Goal: Navigation & Orientation: Find specific page/section

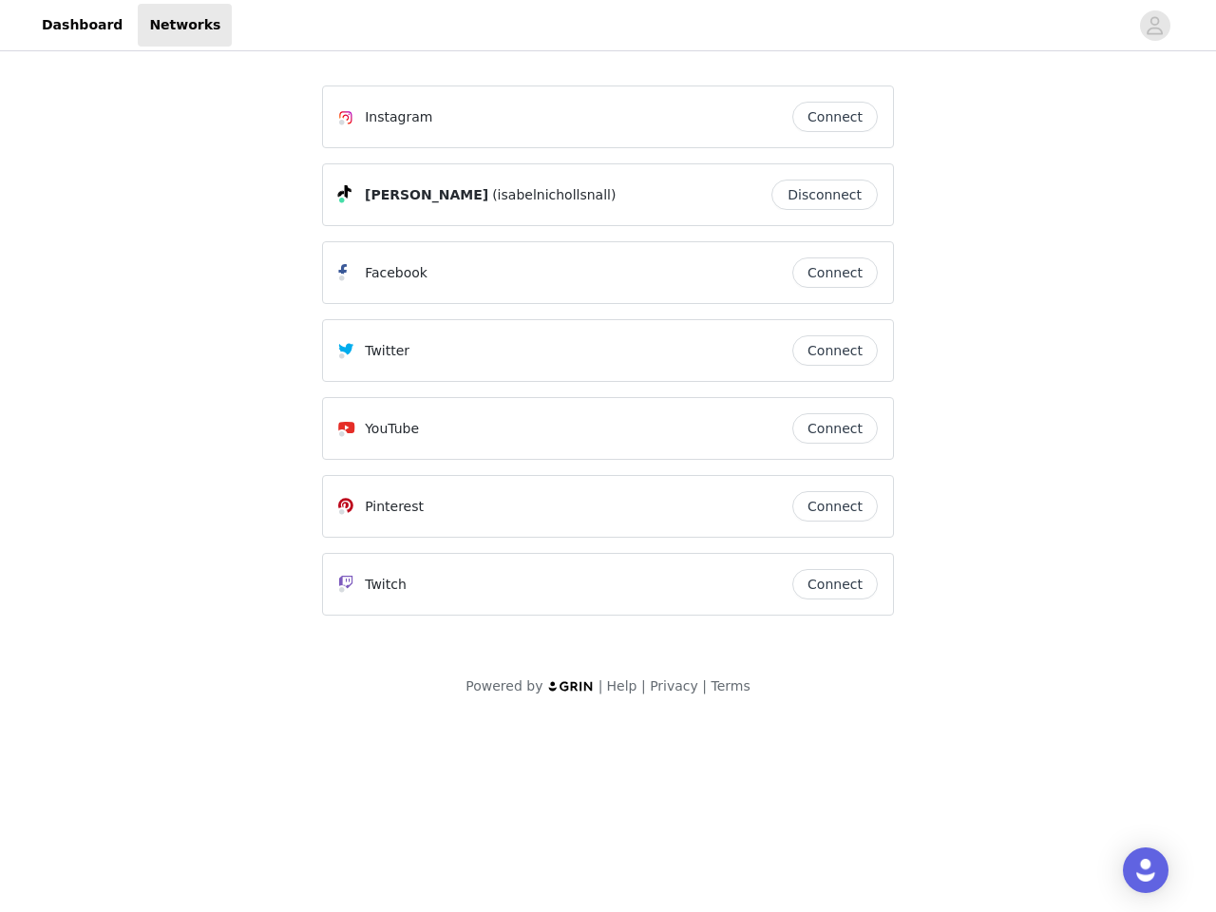
click at [608, 359] on div "Twitter" at bounding box center [565, 350] width 454 height 23
click at [608, 26] on div at bounding box center [680, 25] width 896 height 43
click at [1155, 26] on icon "avatar" at bounding box center [1154, 25] width 18 height 30
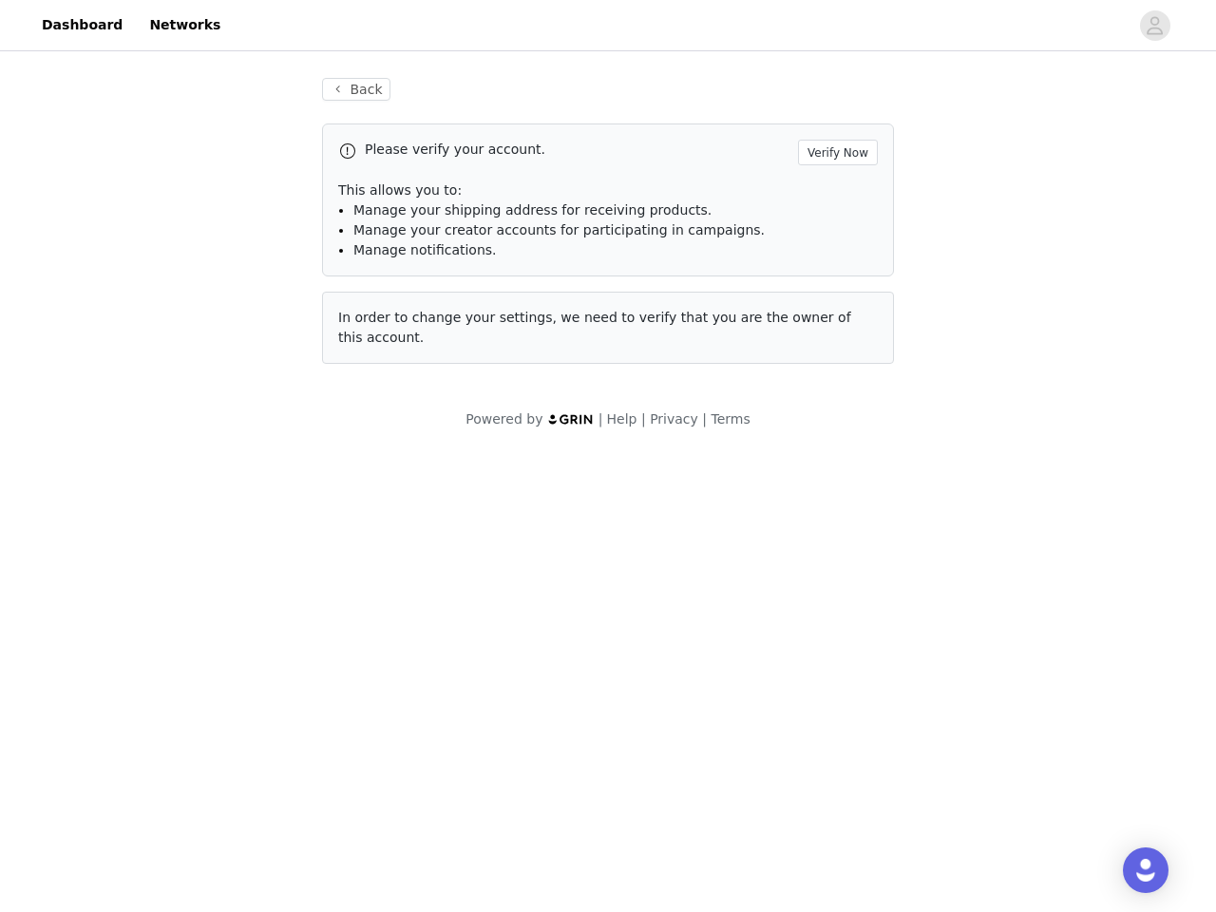
click at [835, 117] on div "Back Please verify your account. Verify Now This allows you to: Manage your shi…" at bounding box center [607, 220] width 617 height 331
click at [829, 195] on p "This allows you to:" at bounding box center [607, 190] width 539 height 20
click at [835, 273] on div "Please verify your account. Verify Now This allows you to: Manage your shipping…" at bounding box center [608, 199] width 572 height 153
click at [835, 350] on div "Back Please verify your account. Verify Now This allows you to: Manage your shi…" at bounding box center [607, 220] width 617 height 331
click at [835, 428] on div "Powered by | Help | Privacy | Terms" at bounding box center [608, 430] width 1216 height 43
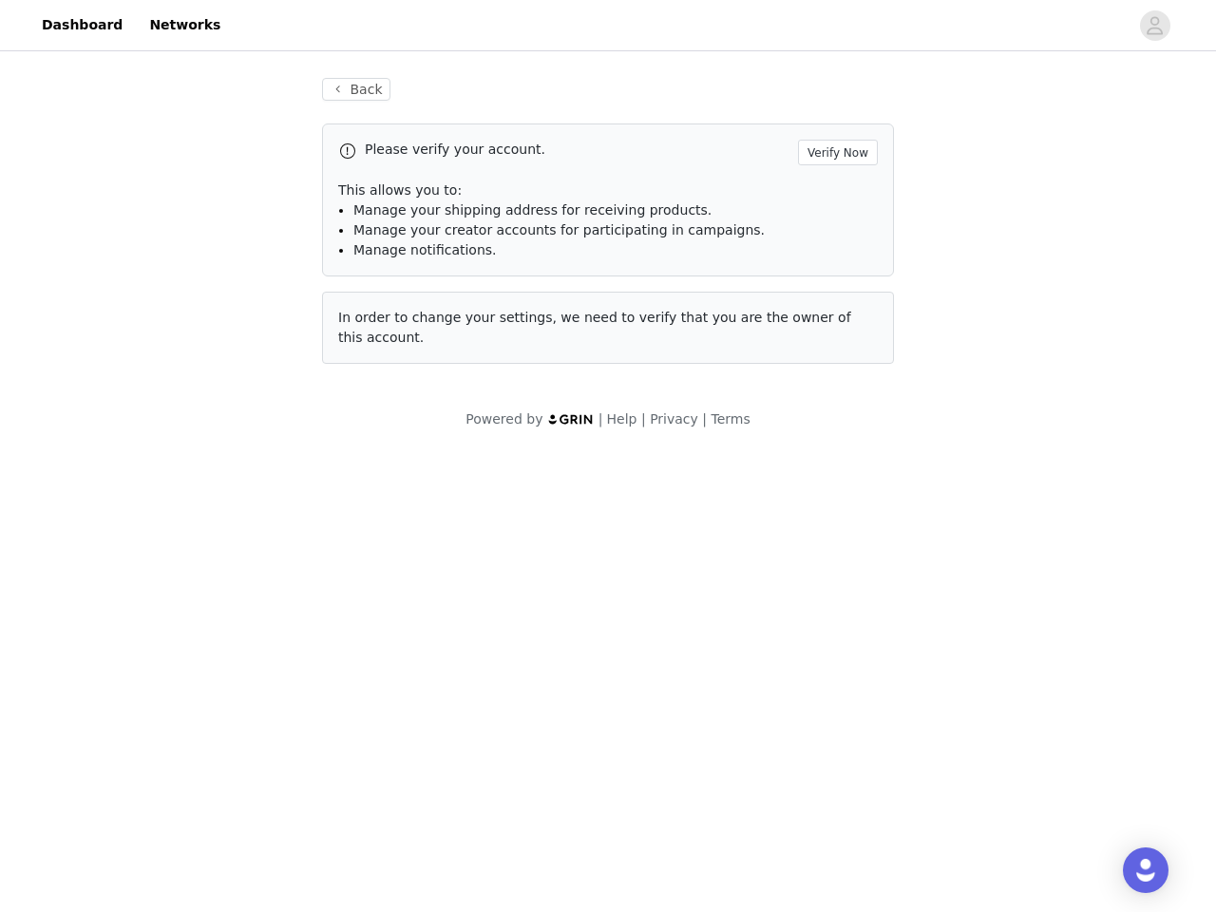
click at [835, 506] on body "Dashboard Networks Back Please verify your account. Verify Now This allows you …" at bounding box center [608, 456] width 1216 height 912
click at [835, 584] on body "Dashboard Networks Back Please verify your account. Verify Now This allows you …" at bounding box center [608, 456] width 1216 height 912
